Goal: Task Accomplishment & Management: Complete application form

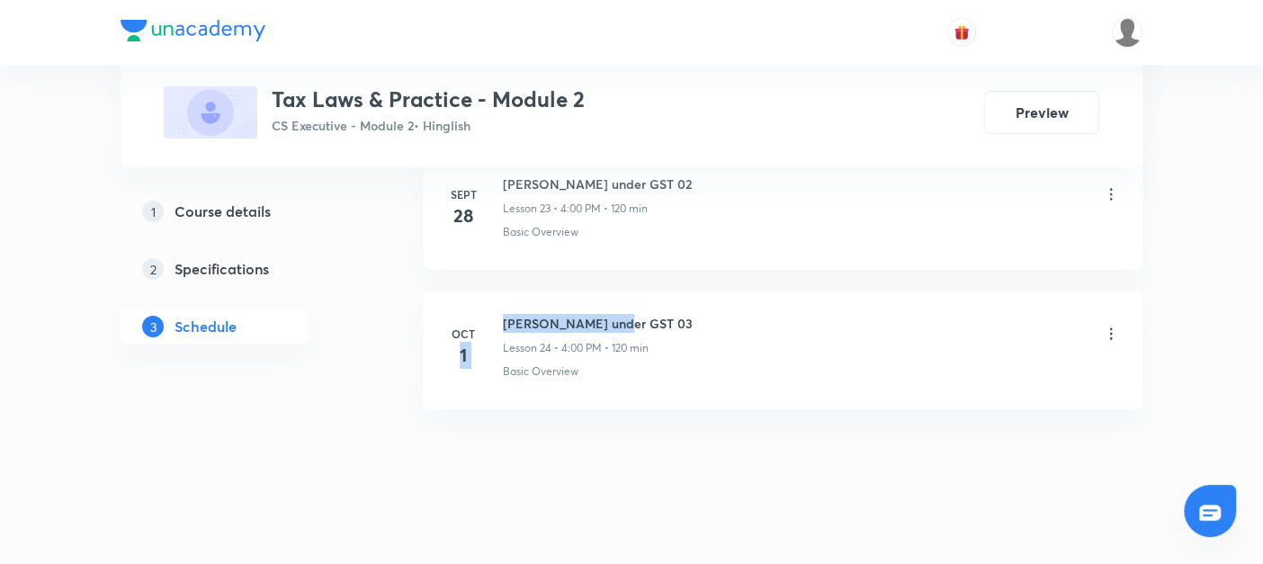
drag, startPoint x: 497, startPoint y: 308, endPoint x: 702, endPoint y: 309, distance: 205.1
click at [702, 314] on div "Oct 1 Levy under GST 03 Lesson 24 • 4:00 PM • 120 min Basic Overview" at bounding box center [782, 347] width 675 height 66
drag, startPoint x: 702, startPoint y: 309, endPoint x: 545, endPoint y: 452, distance: 212.1
drag, startPoint x: 498, startPoint y: 306, endPoint x: 642, endPoint y: 304, distance: 144.0
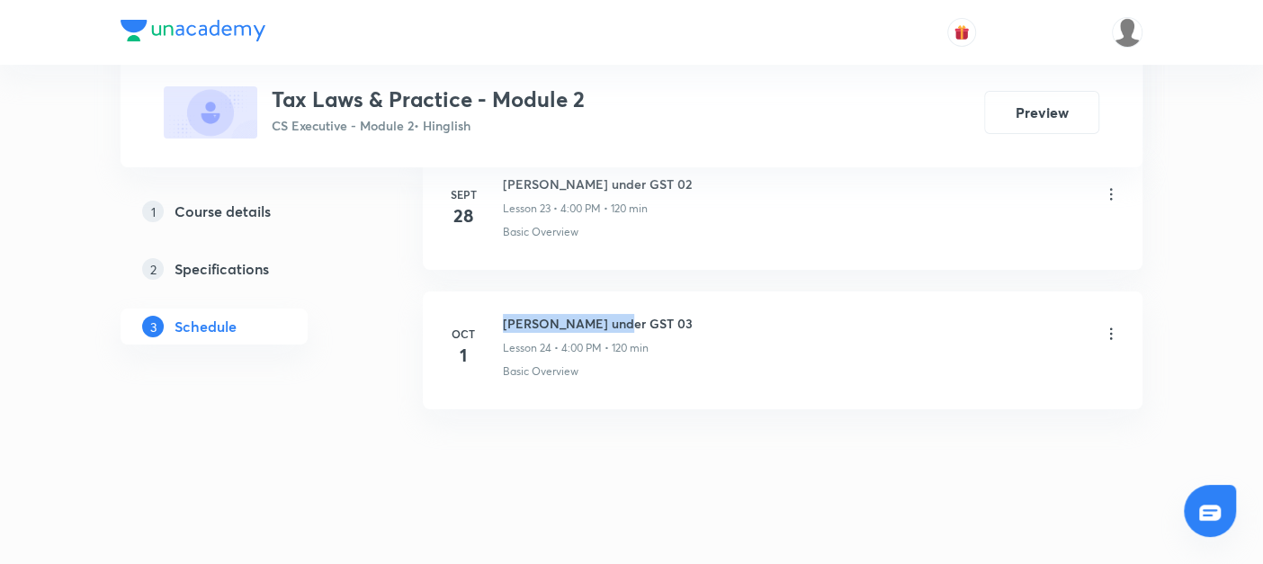
click at [642, 314] on div "Oct 1 Levy under GST 03 Lesson 24 • 4:00 PM • 120 min Basic Overview" at bounding box center [782, 347] width 675 height 66
copy h6 "[PERSON_NAME] under GST 03"
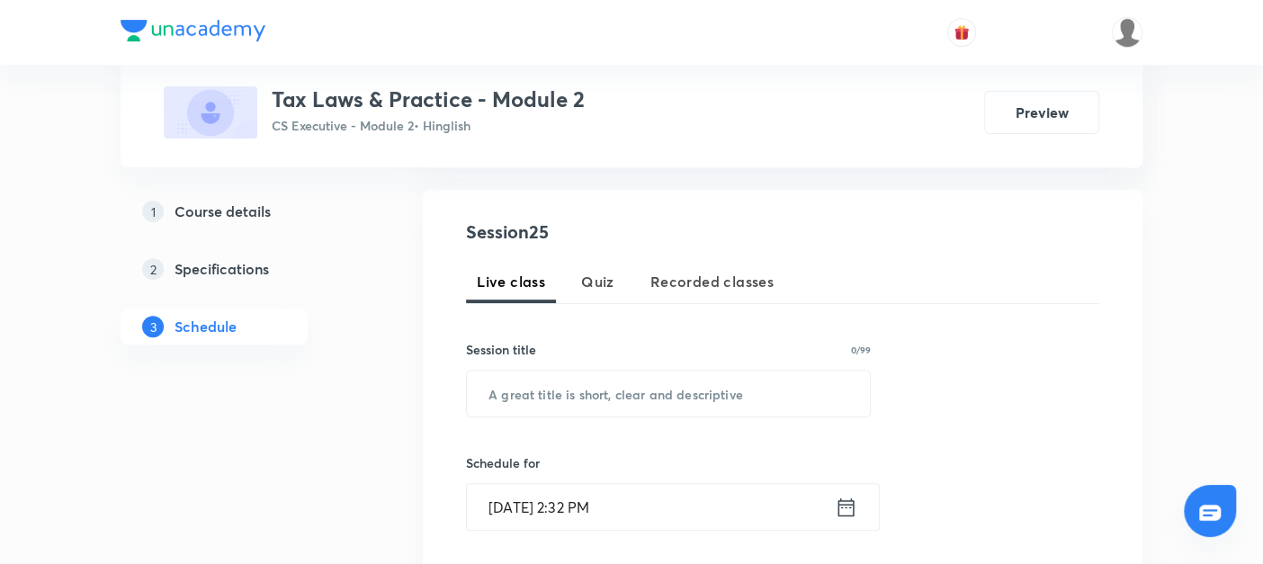
scroll to position [363, 0]
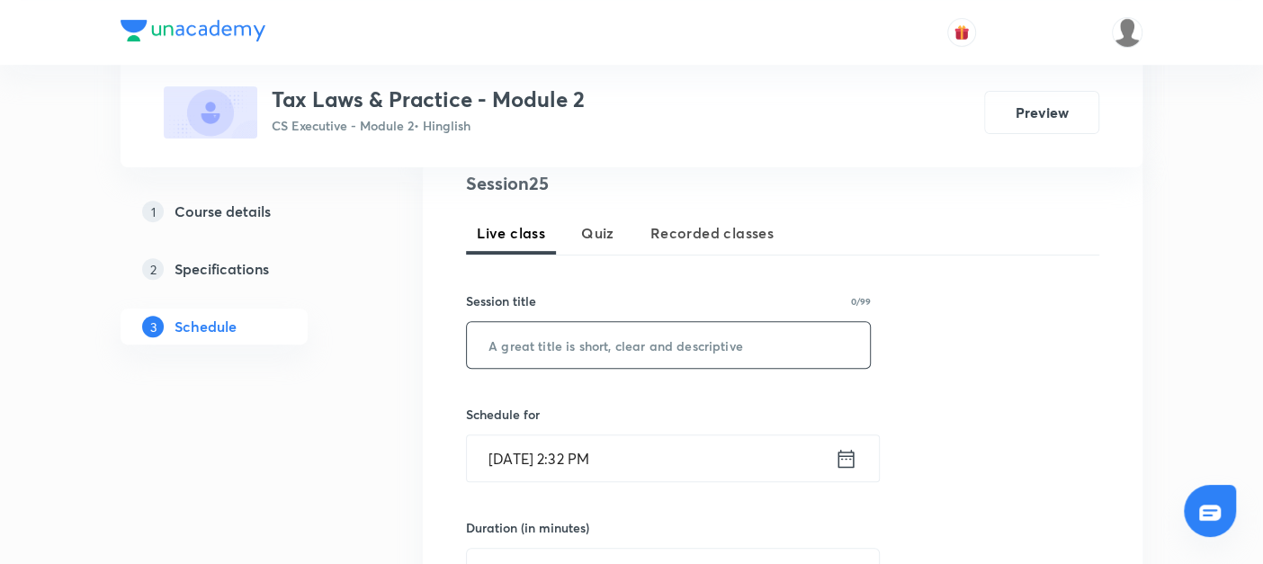
click at [545, 343] on input "text" at bounding box center [668, 345] width 403 height 46
paste input "[PERSON_NAME] under GST 03"
type input "[PERSON_NAME] under GST 04"
click at [847, 454] on icon at bounding box center [847, 458] width 16 height 18
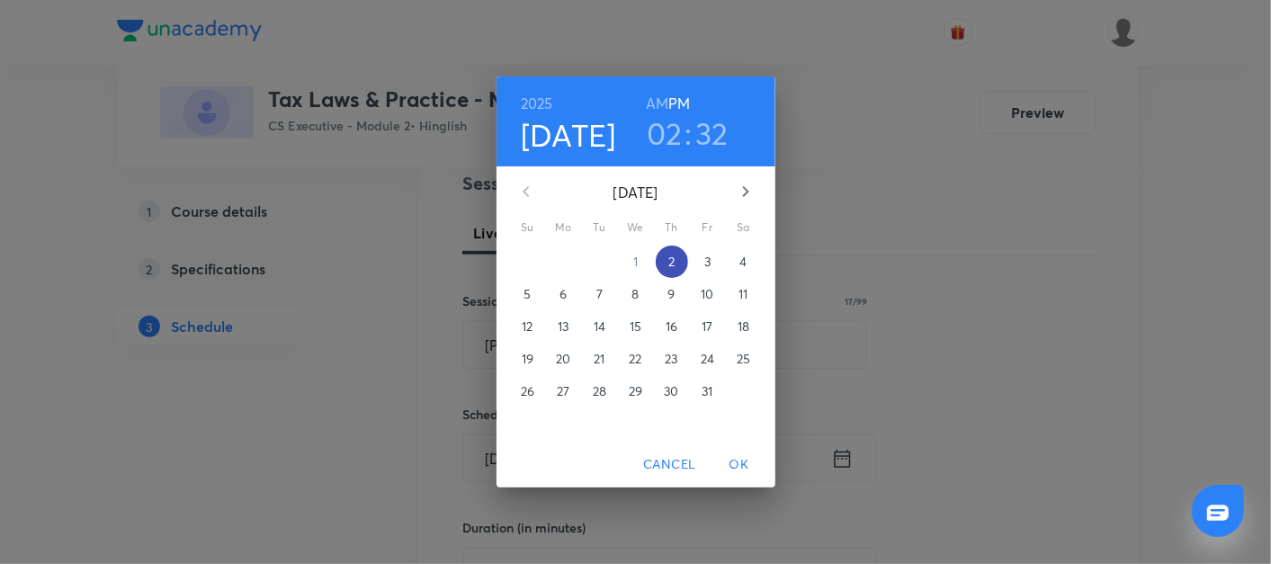
click at [671, 258] on p "2" at bounding box center [672, 262] width 6 height 18
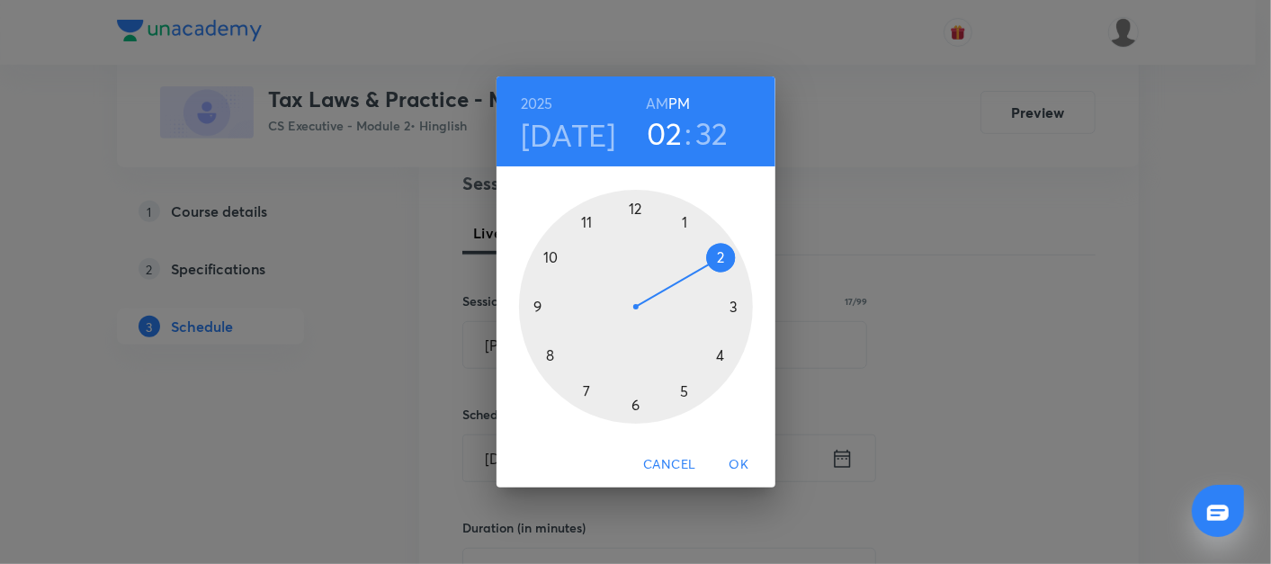
click at [722, 360] on div at bounding box center [636, 307] width 234 height 234
click at [635, 209] on div at bounding box center [636, 307] width 234 height 234
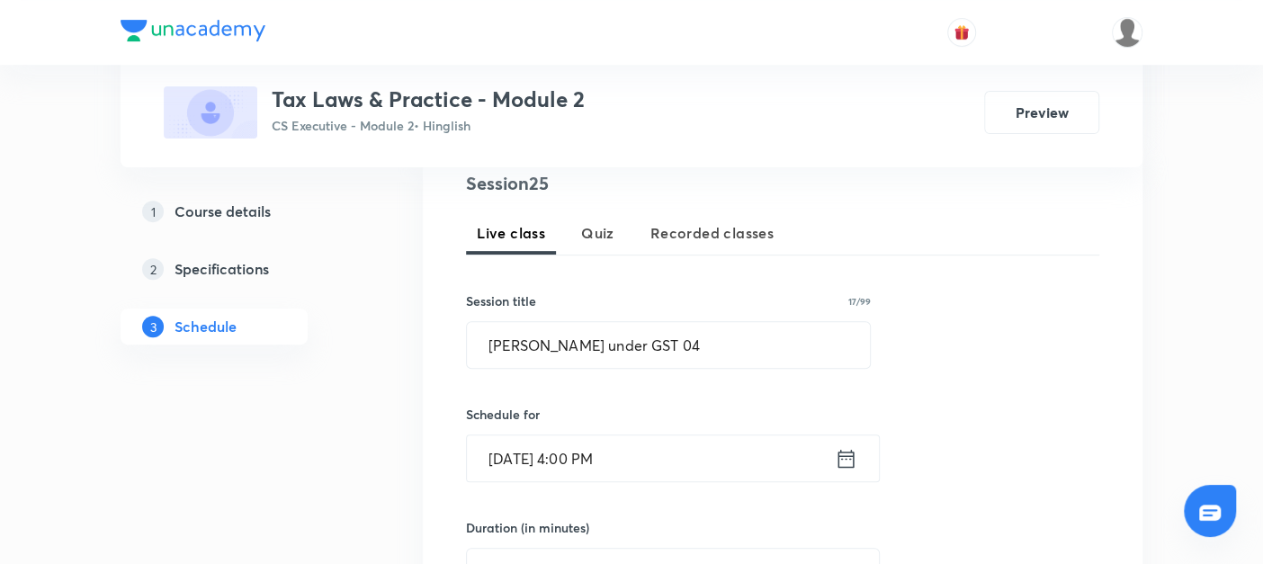
scroll to position [489, 0]
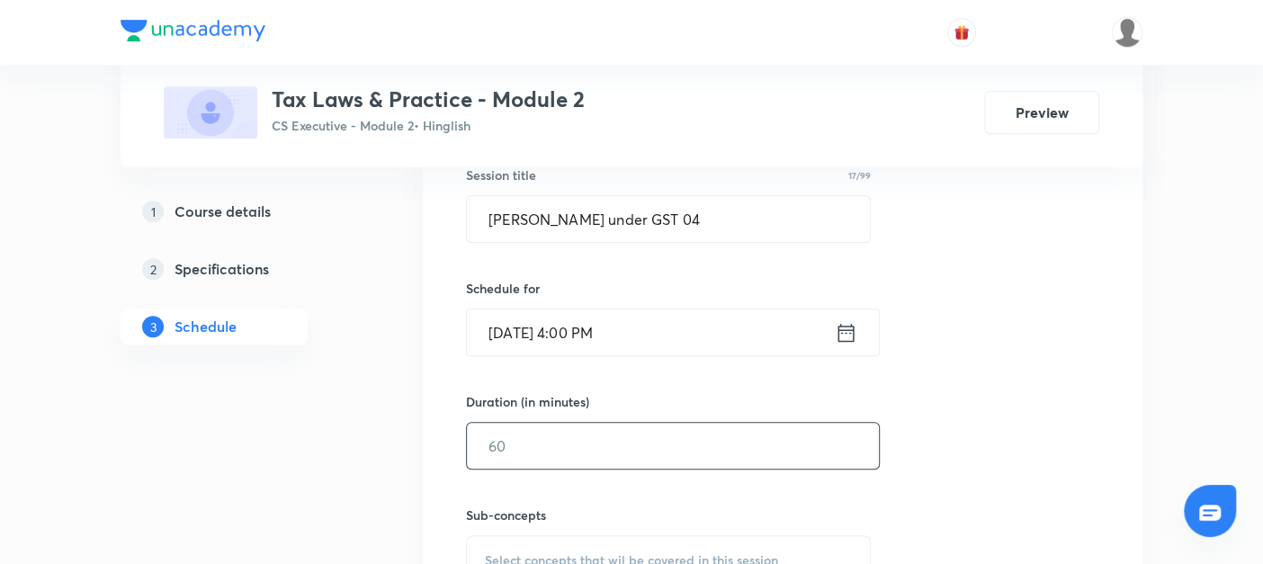
click at [500, 439] on input "text" at bounding box center [673, 446] width 412 height 46
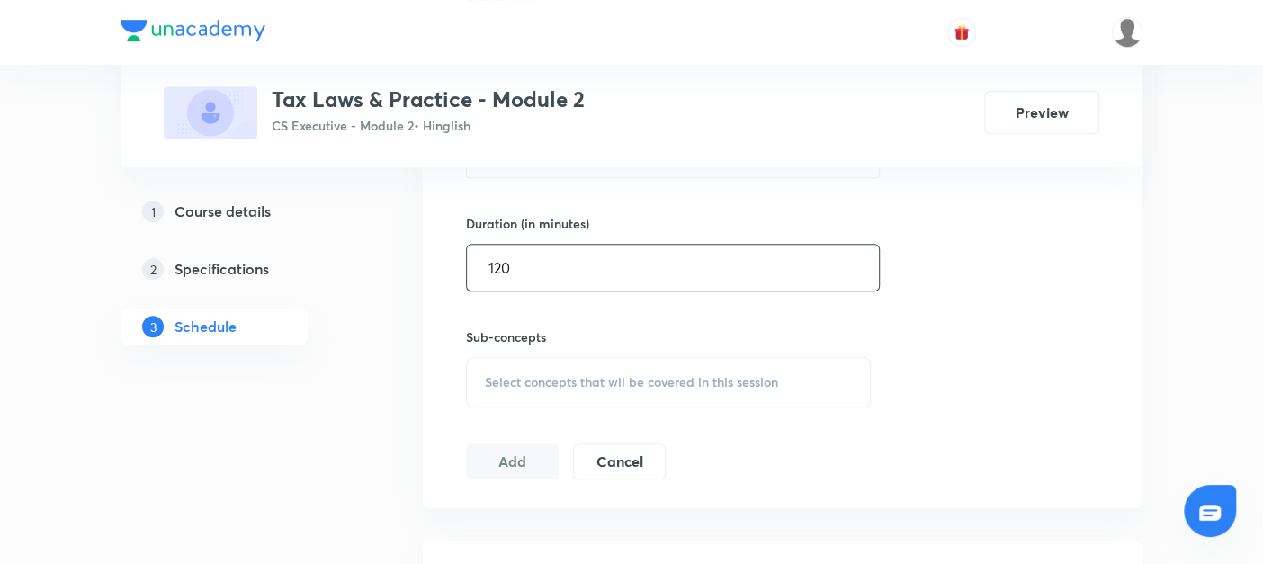
type input "120"
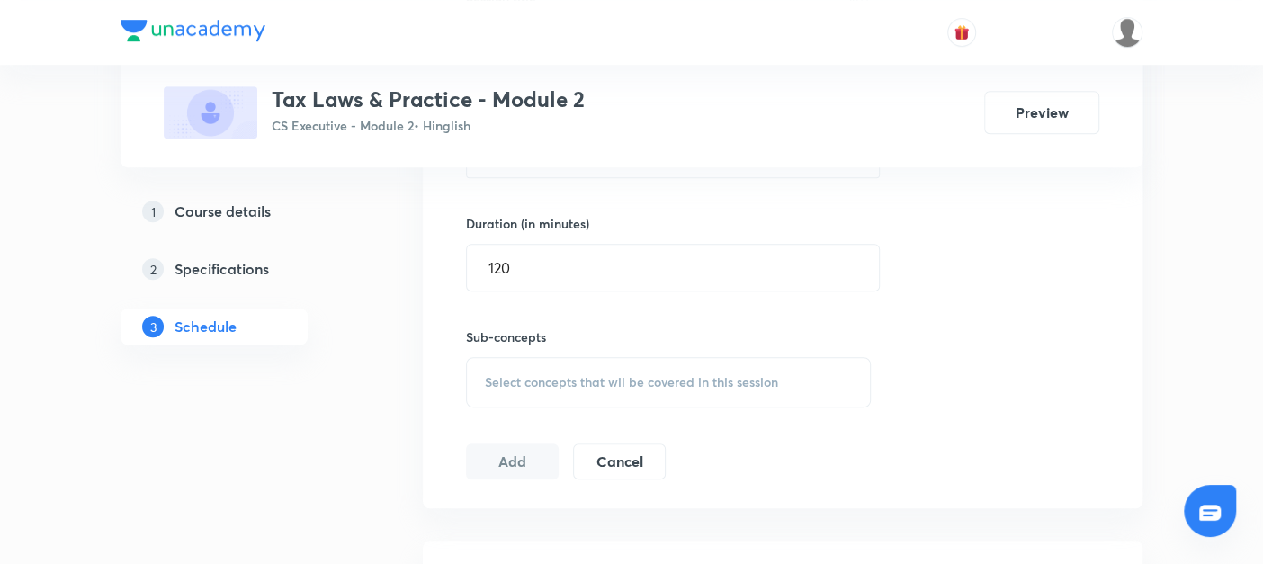
click at [514, 382] on span "Select concepts that wil be covered in this session" at bounding box center [631, 382] width 293 height 14
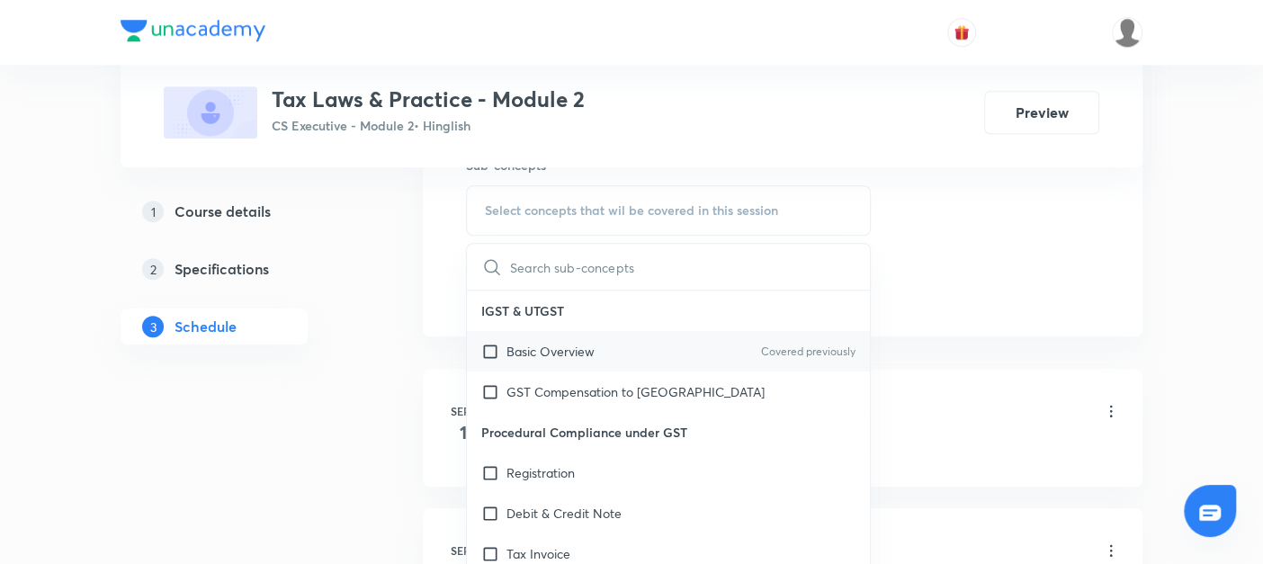
click at [488, 346] on input "checkbox" at bounding box center [493, 351] width 25 height 19
checkbox input "true"
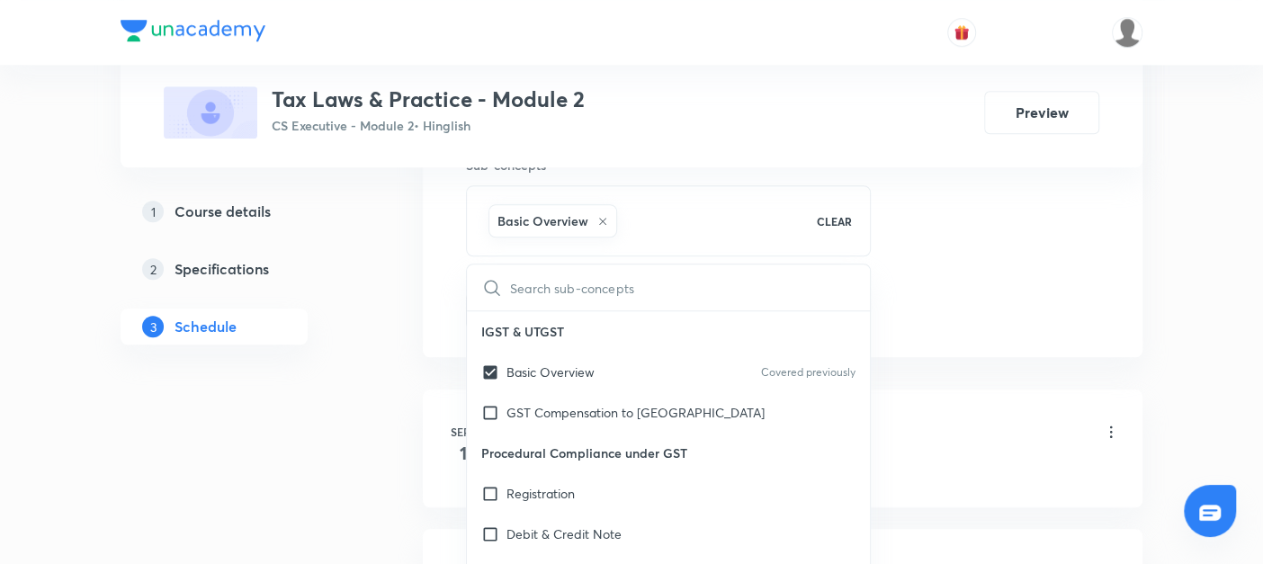
click at [437, 337] on div "Session 25 Live class Quiz Recorded classes Session title 17/99 Levy under GST …" at bounding box center [783, 11] width 720 height 692
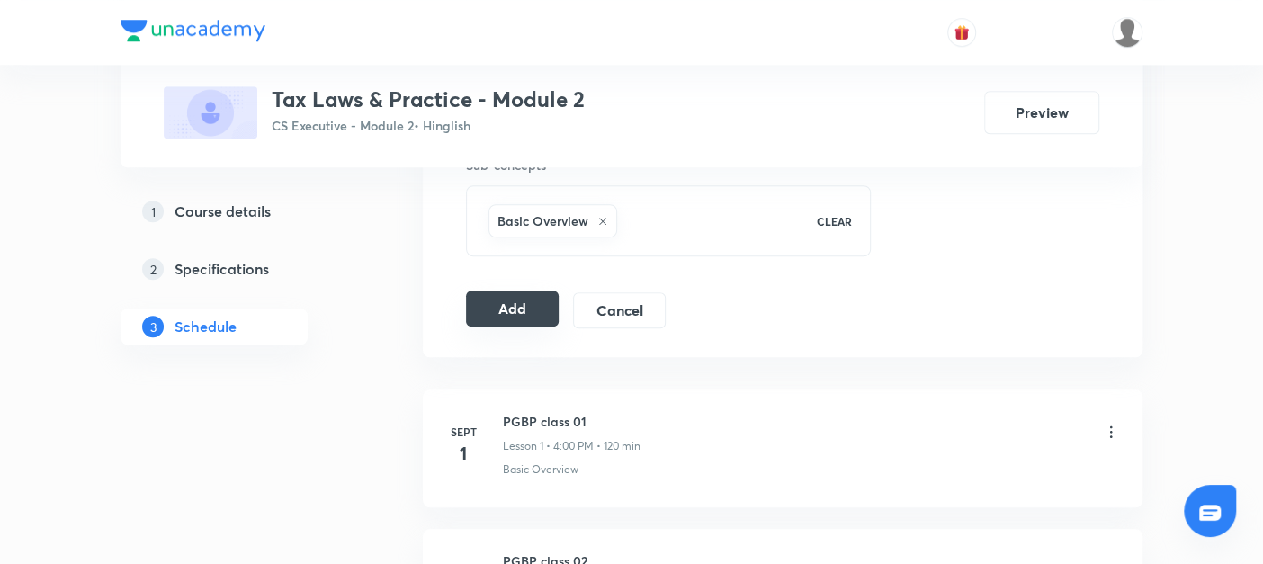
click at [488, 319] on button "Add" at bounding box center [512, 309] width 93 height 36
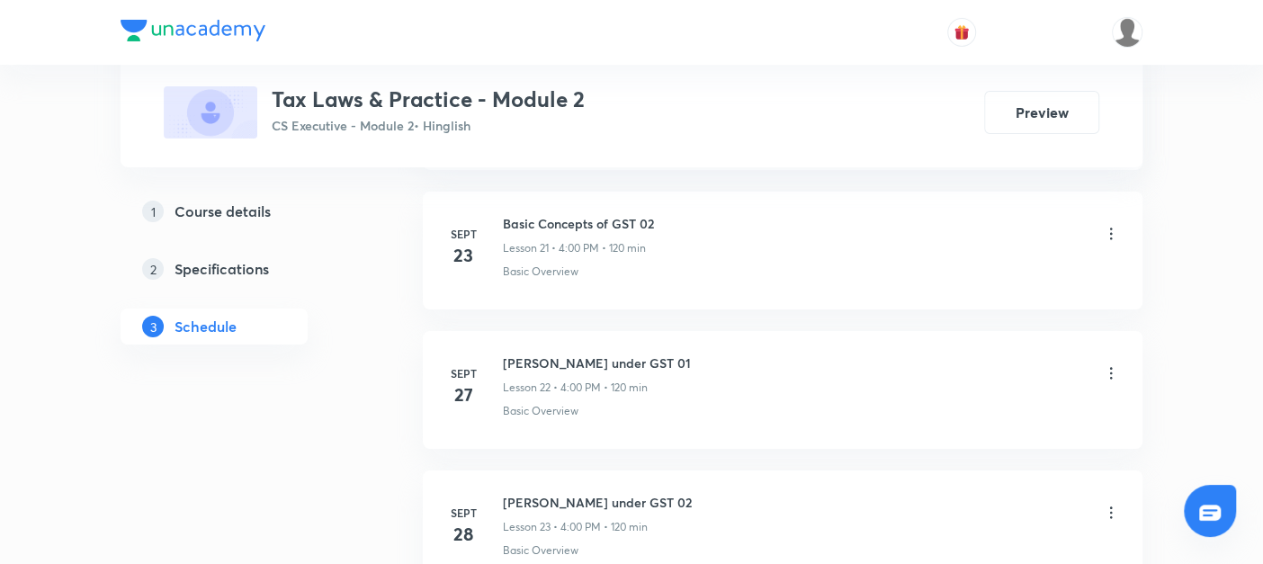
scroll to position [4143, 0]
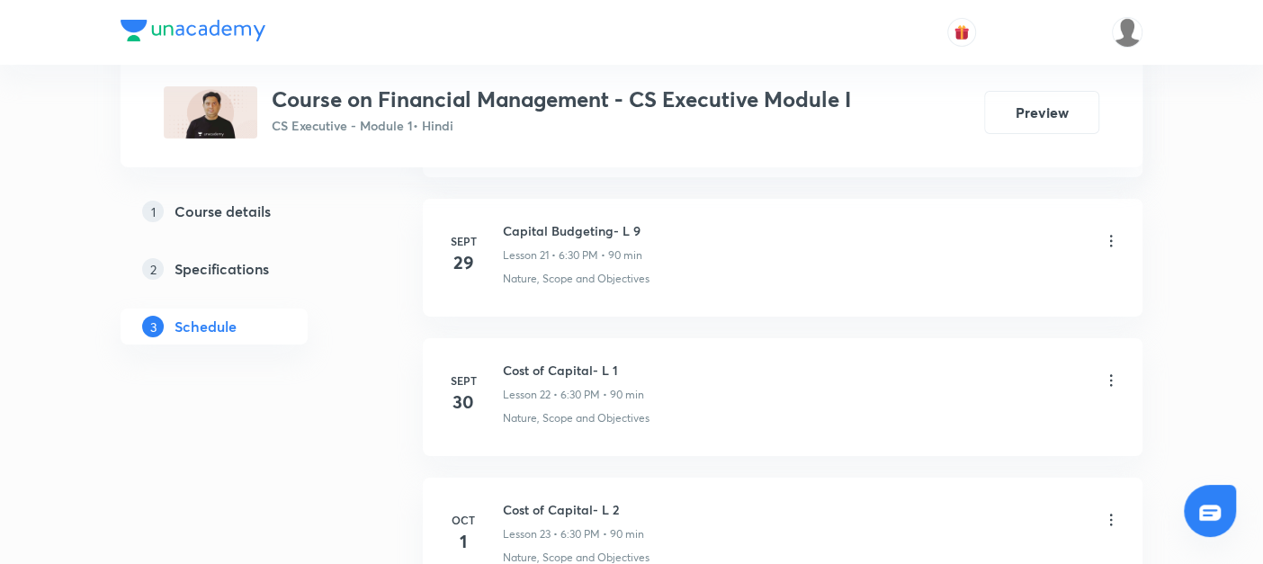
scroll to position [3985, 0]
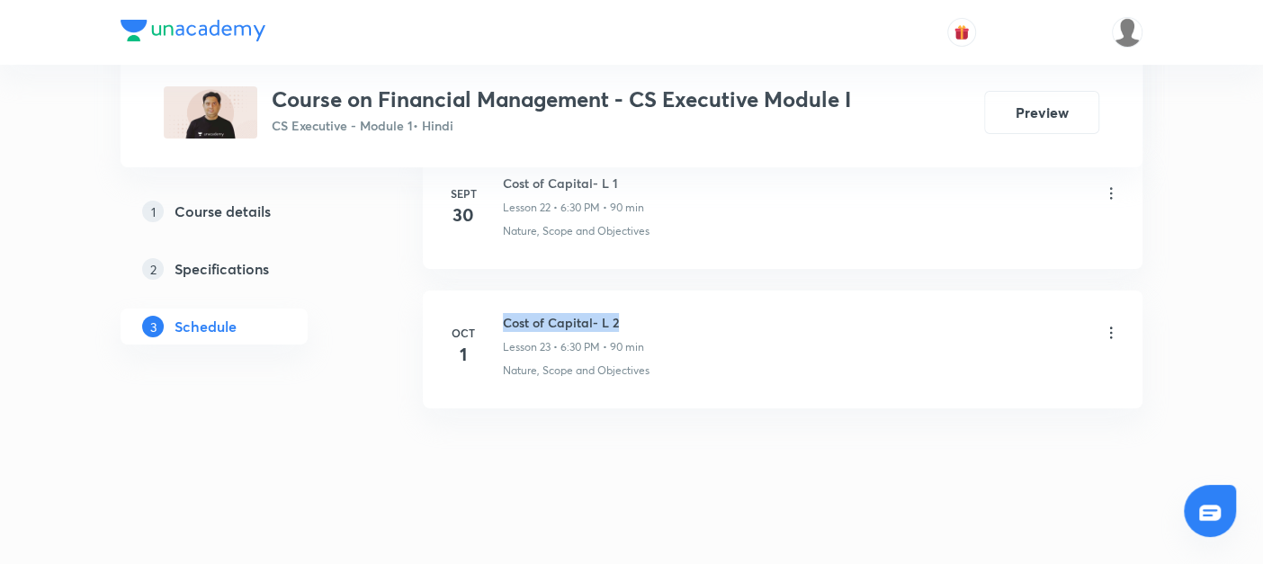
drag, startPoint x: 498, startPoint y: 301, endPoint x: 634, endPoint y: 303, distance: 135.9
click at [634, 313] on div "Oct 1 Cost of Capital- L 2 Lesson 23 • 6:30 PM • 90 min Nature, Scope and Objec…" at bounding box center [782, 346] width 675 height 66
copy h6 "Cost of Capital- L 2"
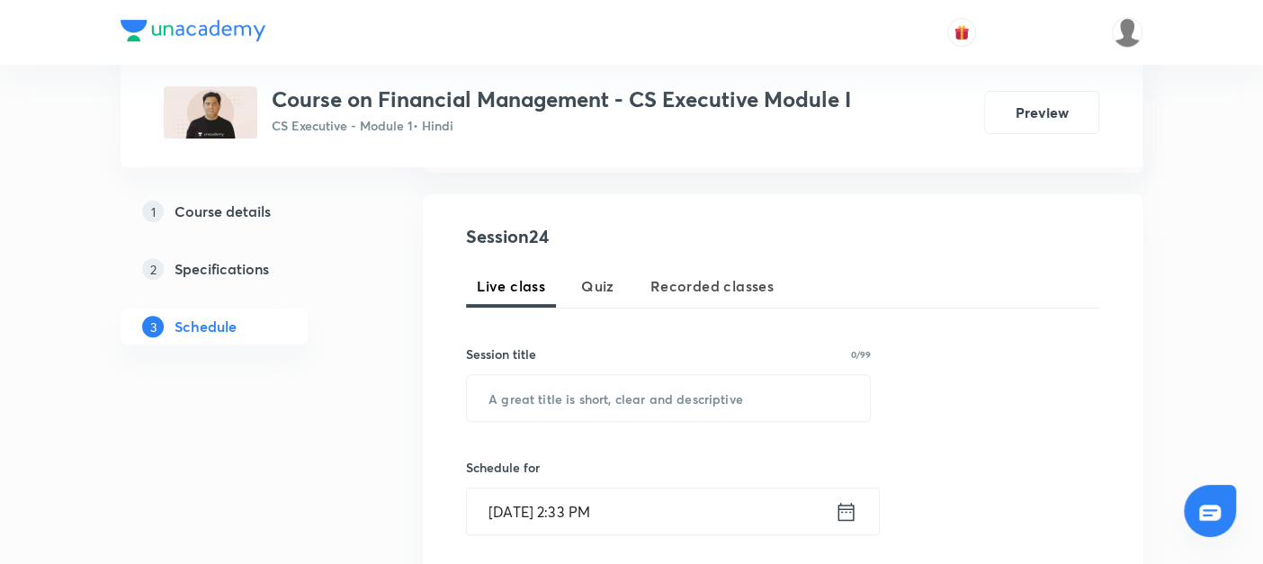
scroll to position [319, 0]
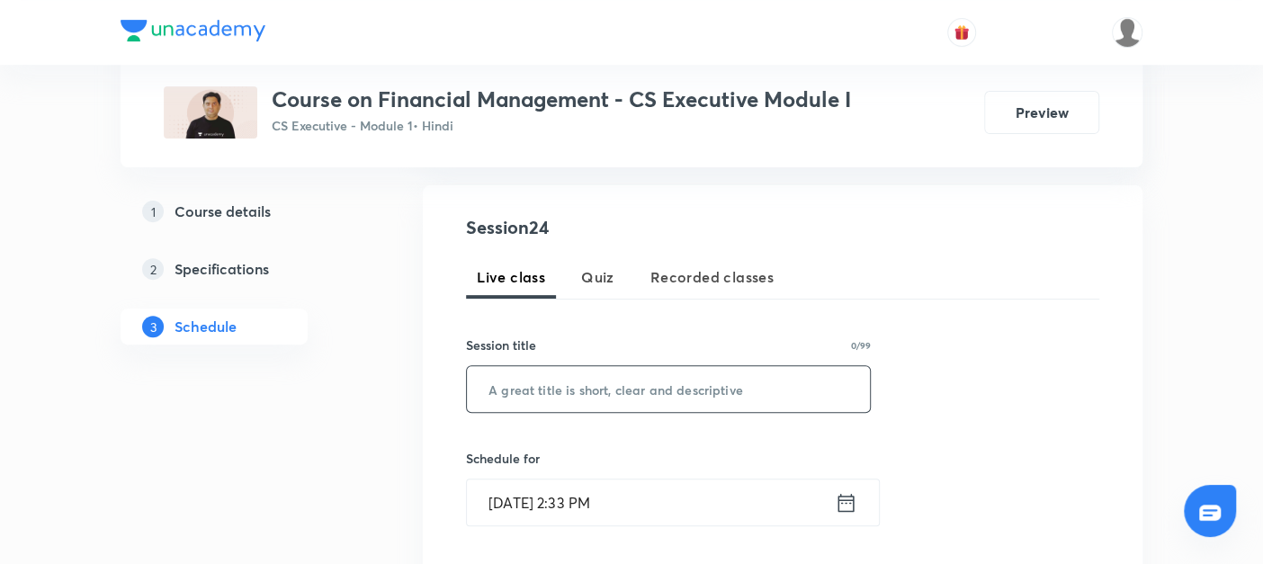
click at [523, 376] on input "text" at bounding box center [668, 389] width 403 height 46
paste input "Cost of Capital- L 2"
type input "Cost of Capital- L 3"
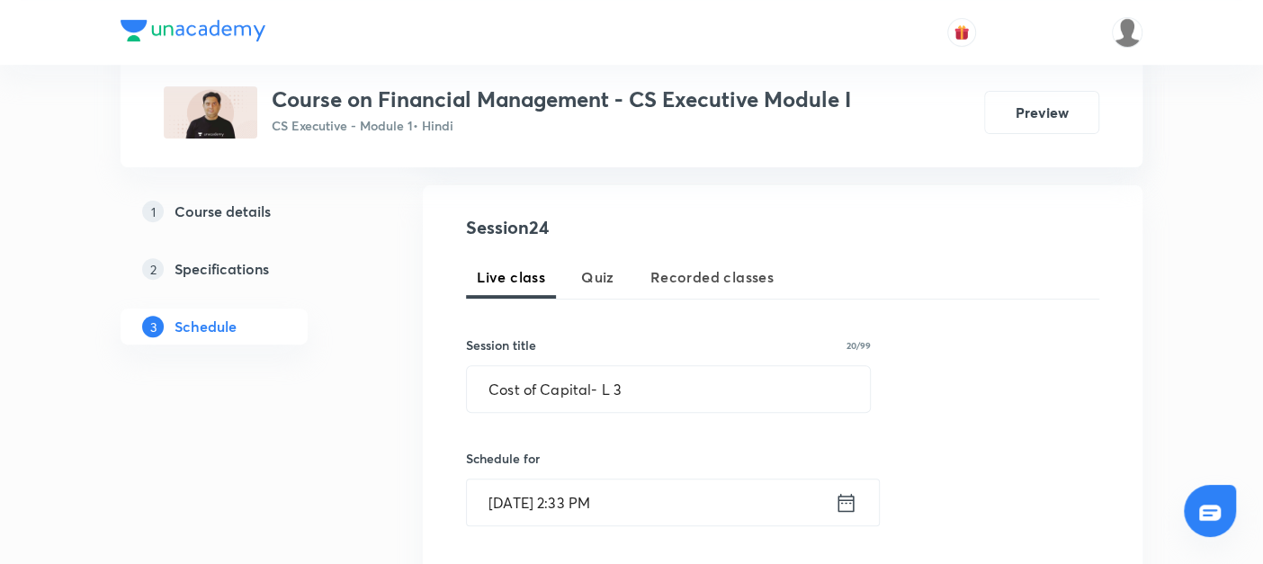
click at [848, 499] on icon at bounding box center [846, 502] width 22 height 25
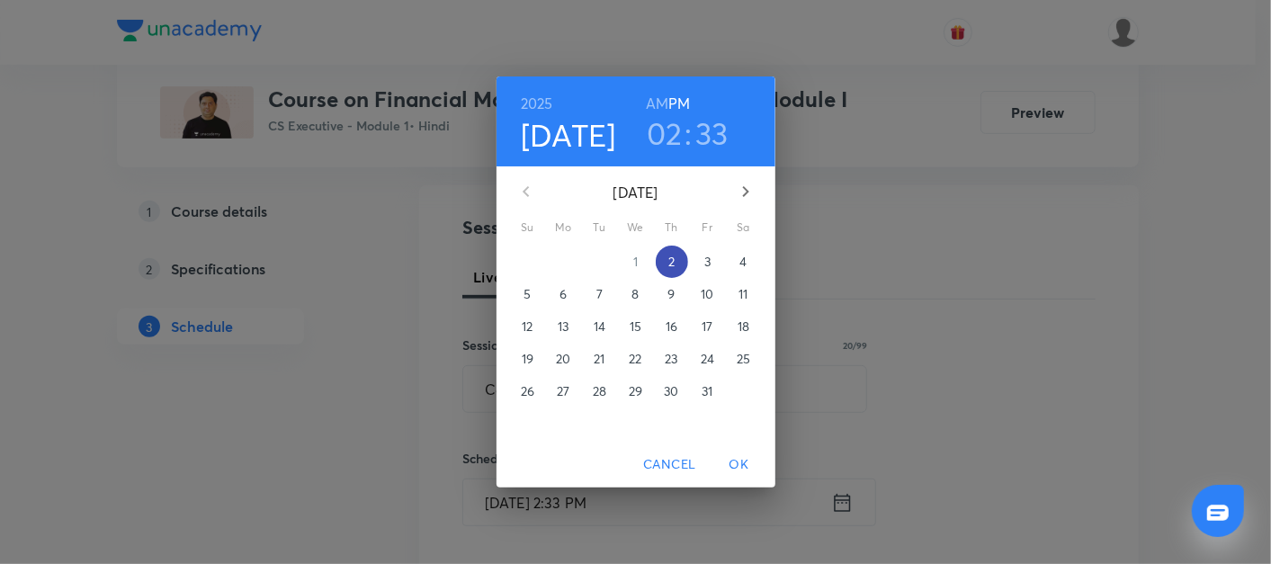
click at [673, 262] on p "2" at bounding box center [672, 262] width 6 height 18
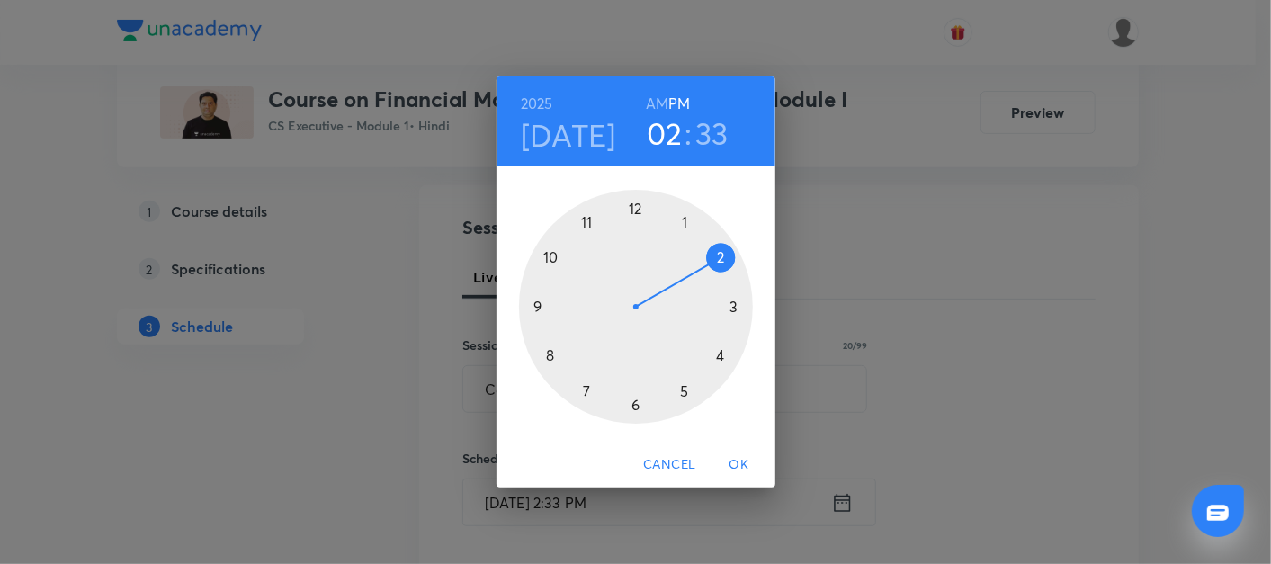
click at [635, 408] on div at bounding box center [636, 307] width 234 height 234
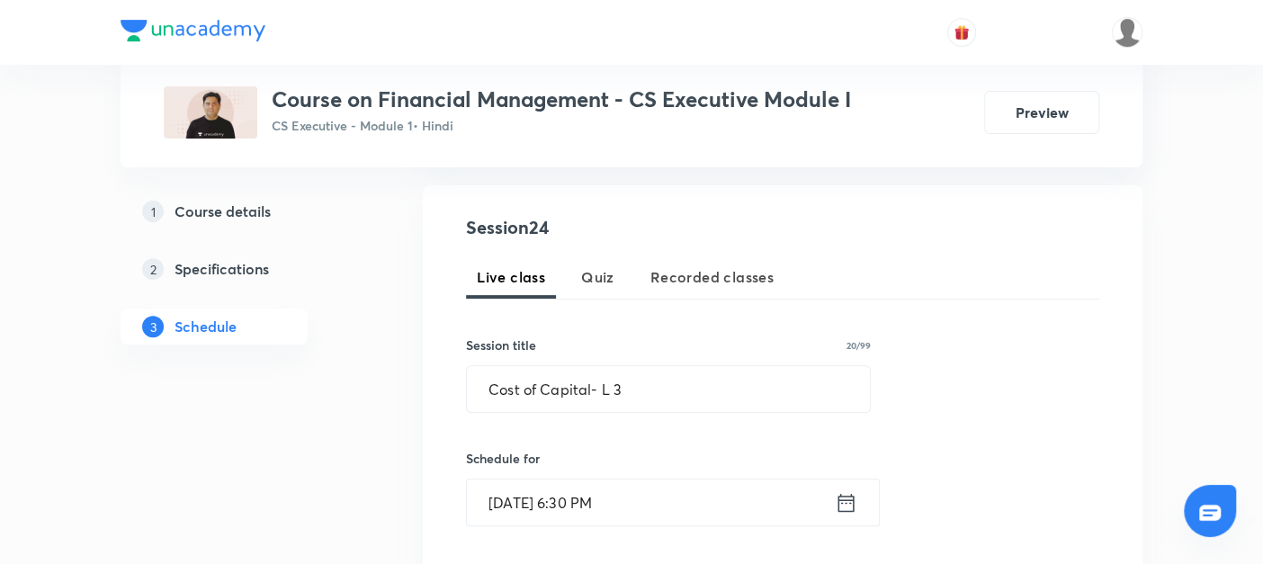
scroll to position [435, 0]
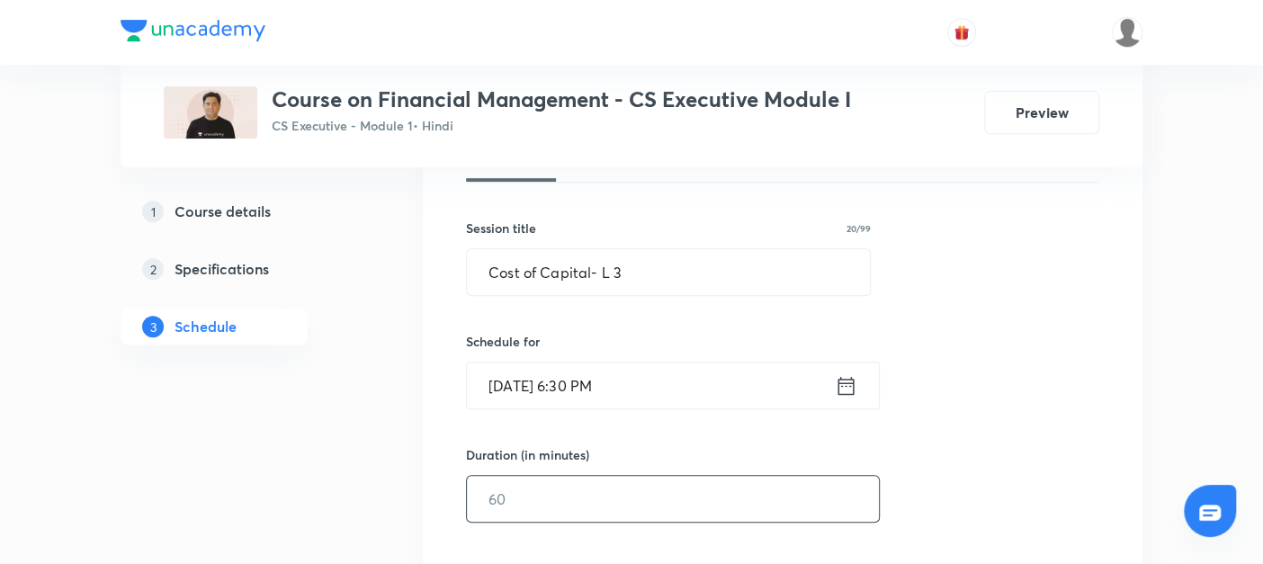
click at [498, 513] on input "text" at bounding box center [673, 499] width 412 height 46
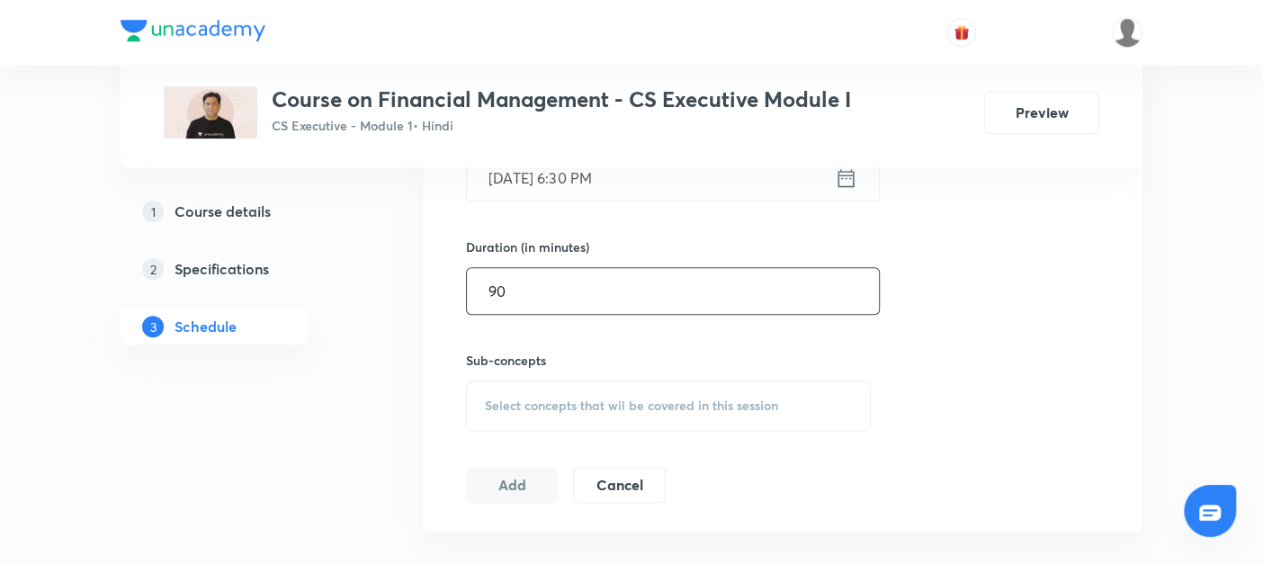
scroll to position [645, 0]
type input "90"
click at [516, 390] on div "Select concepts that wil be covered in this session" at bounding box center [668, 404] width 405 height 50
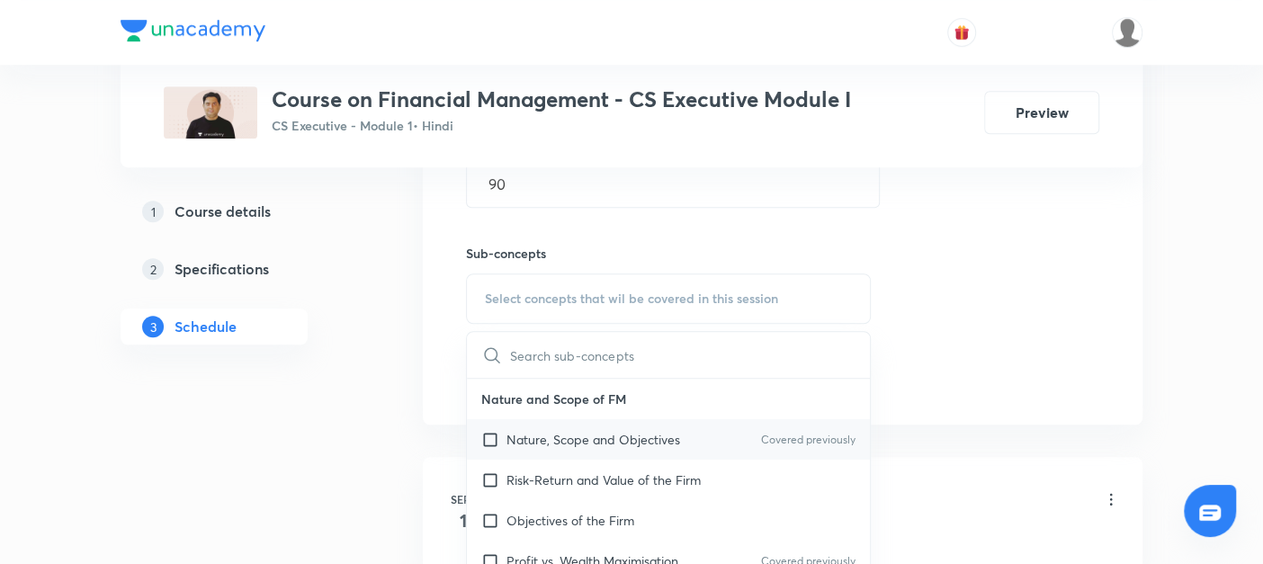
click at [488, 432] on input "checkbox" at bounding box center [493, 439] width 25 height 19
checkbox input "true"
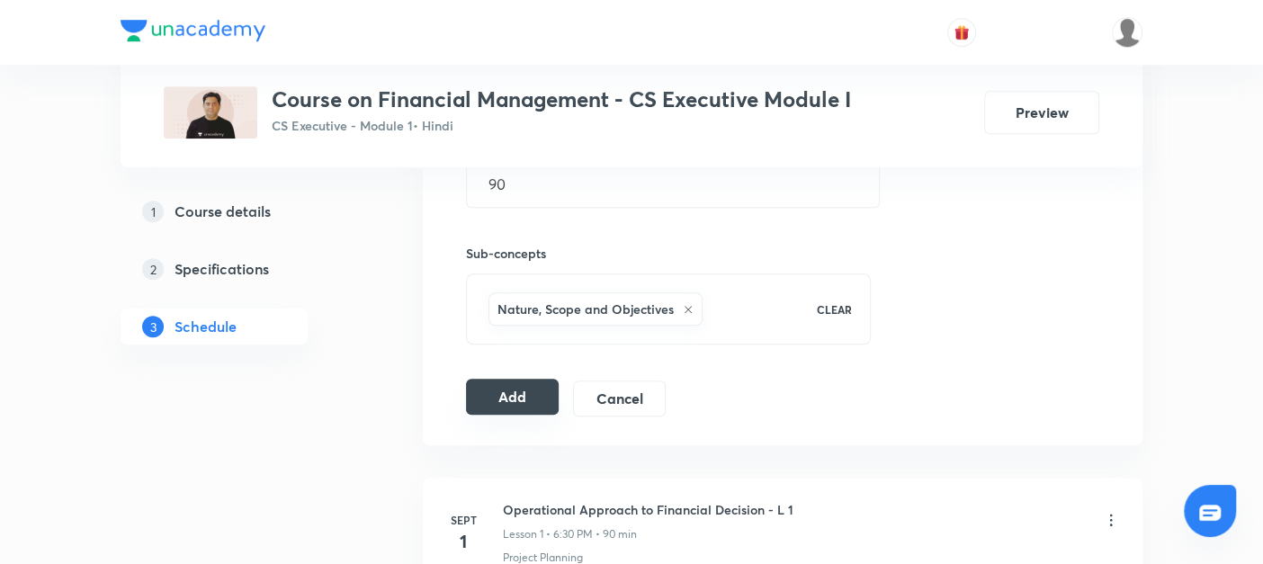
click at [510, 387] on button "Add" at bounding box center [512, 397] width 93 height 36
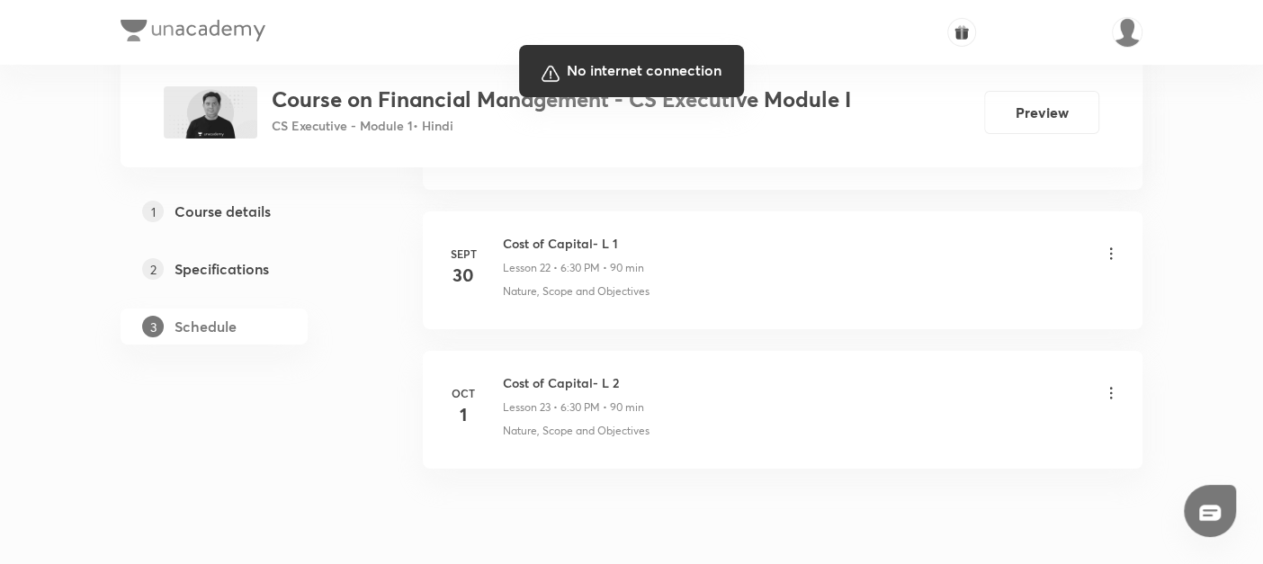
scroll to position [3930, 0]
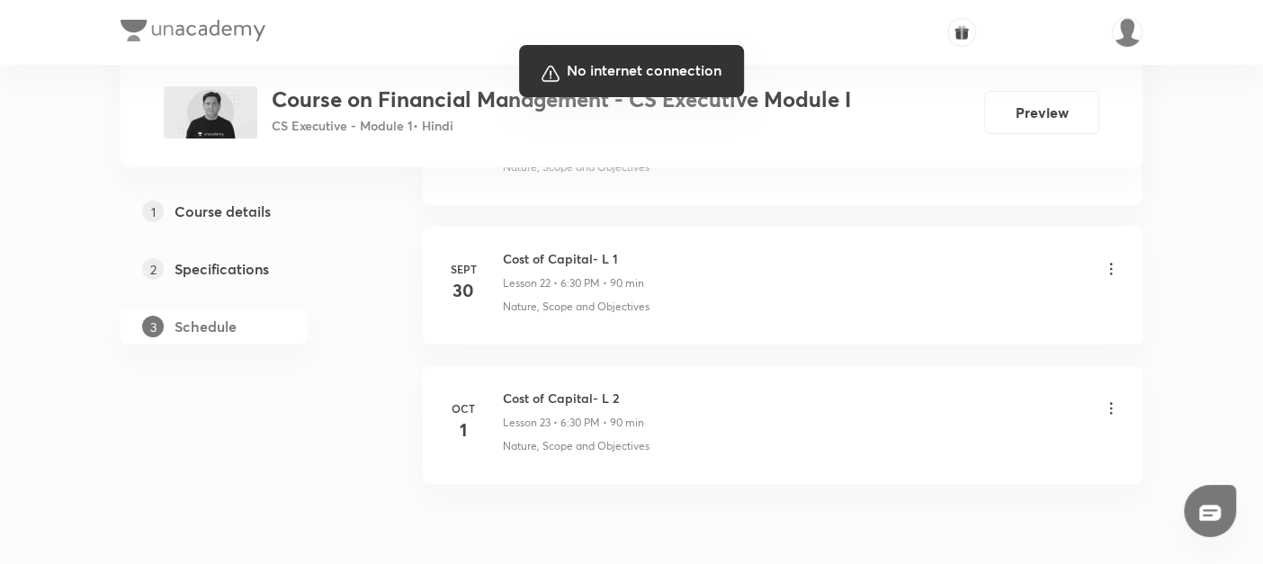
click at [765, 400] on div at bounding box center [631, 282] width 1263 height 564
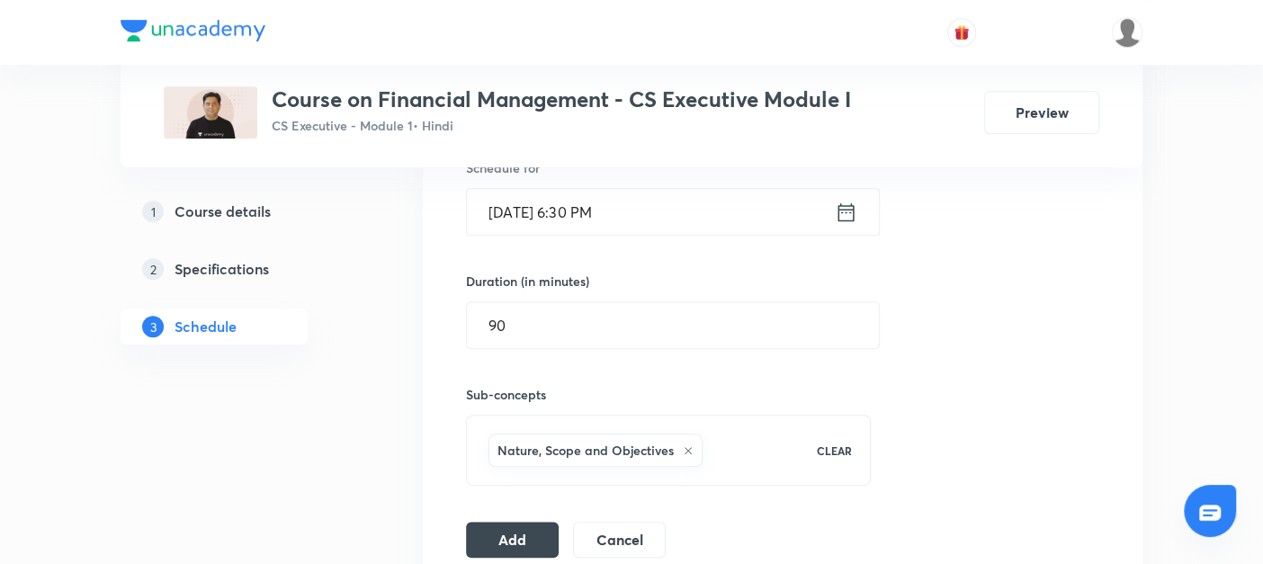
scroll to position [683, 0]
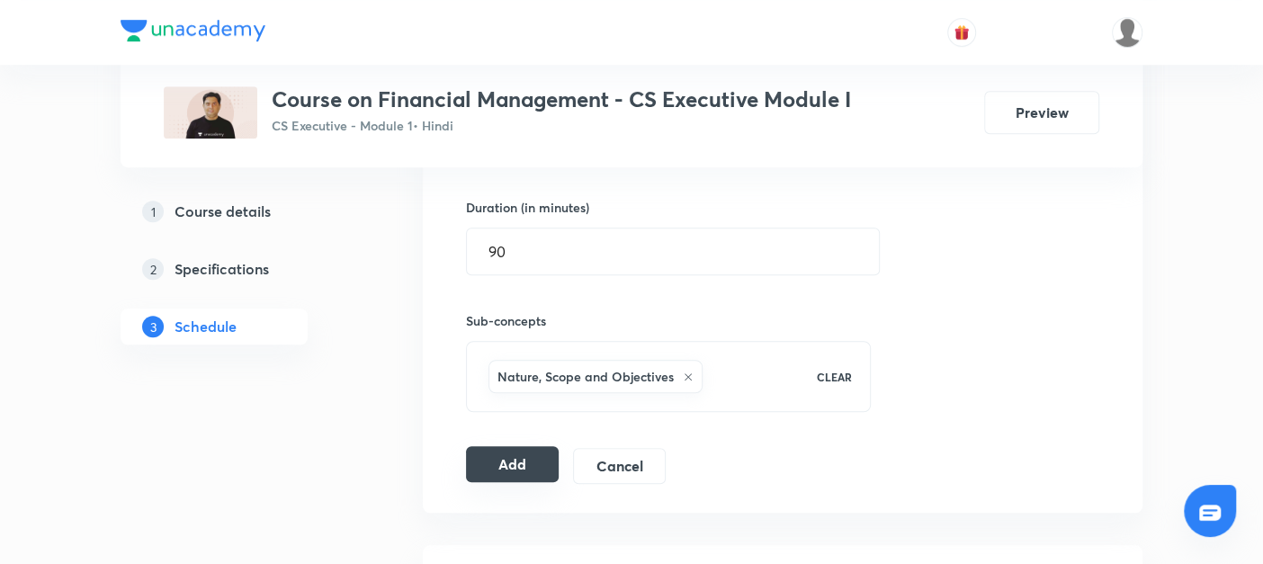
click at [525, 455] on button "Add" at bounding box center [512, 464] width 93 height 36
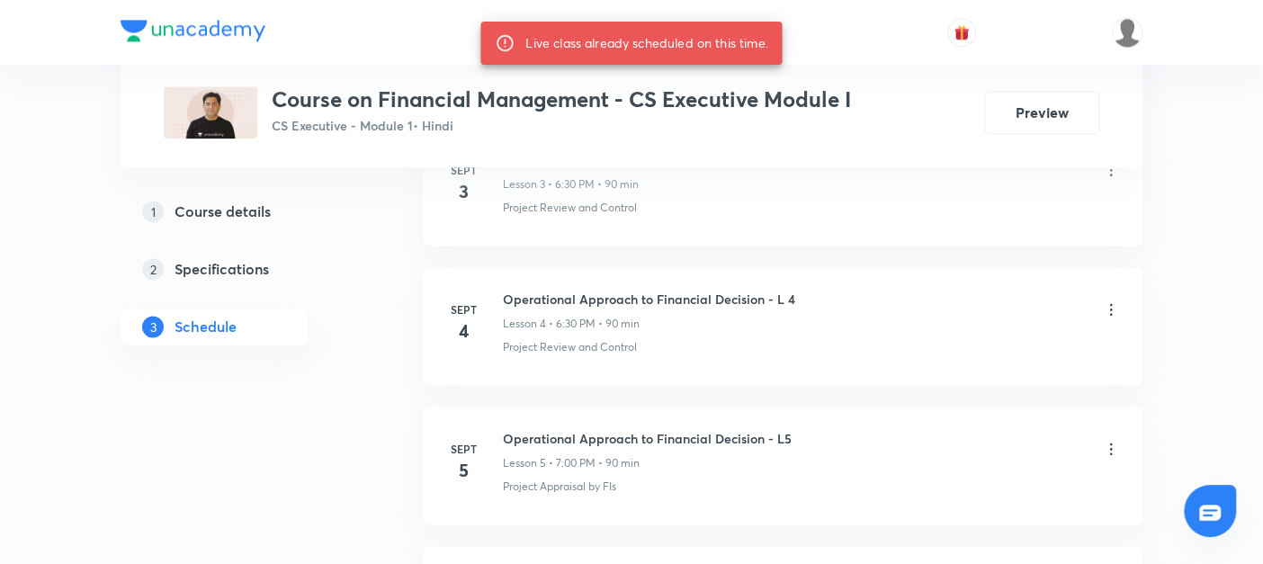
scroll to position [1830, 0]
